Goal: Information Seeking & Learning: Learn about a topic

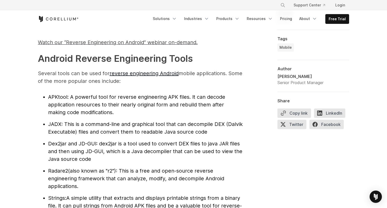
scroll to position [514, 0]
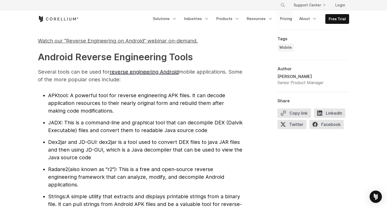
click at [52, 122] on span "JADX" at bounding box center [54, 122] width 13 height 6
copy span "JADX"
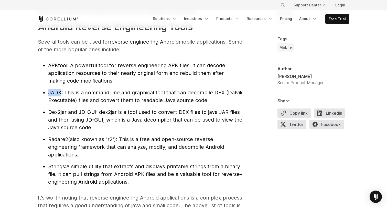
scroll to position [552, 0]
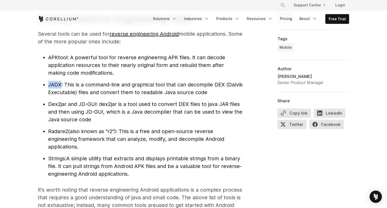
click at [45, 111] on ul "APKtool : A powerful tool for reverse engineering APK files. It can decode appl…" at bounding box center [140, 116] width 205 height 124
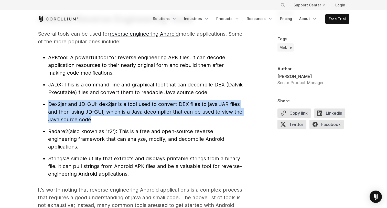
click at [40, 120] on ul "APKtool : A powerful tool for reverse engineering APK files. It can decode appl…" at bounding box center [140, 116] width 205 height 124
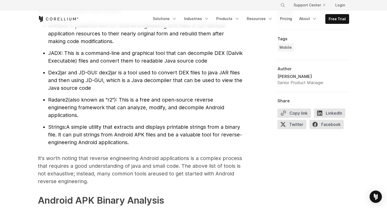
scroll to position [584, 0]
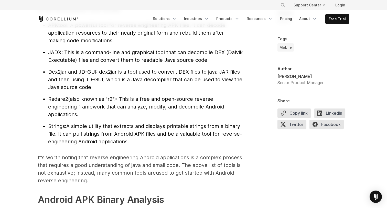
click at [59, 97] on span "Radare2" at bounding box center [58, 99] width 20 height 6
copy span "Radare2"
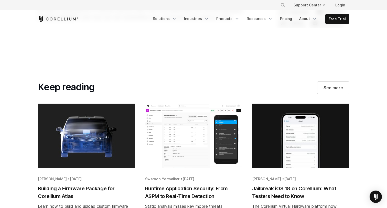
scroll to position [2711, 0]
